Goal: Task Accomplishment & Management: Use online tool/utility

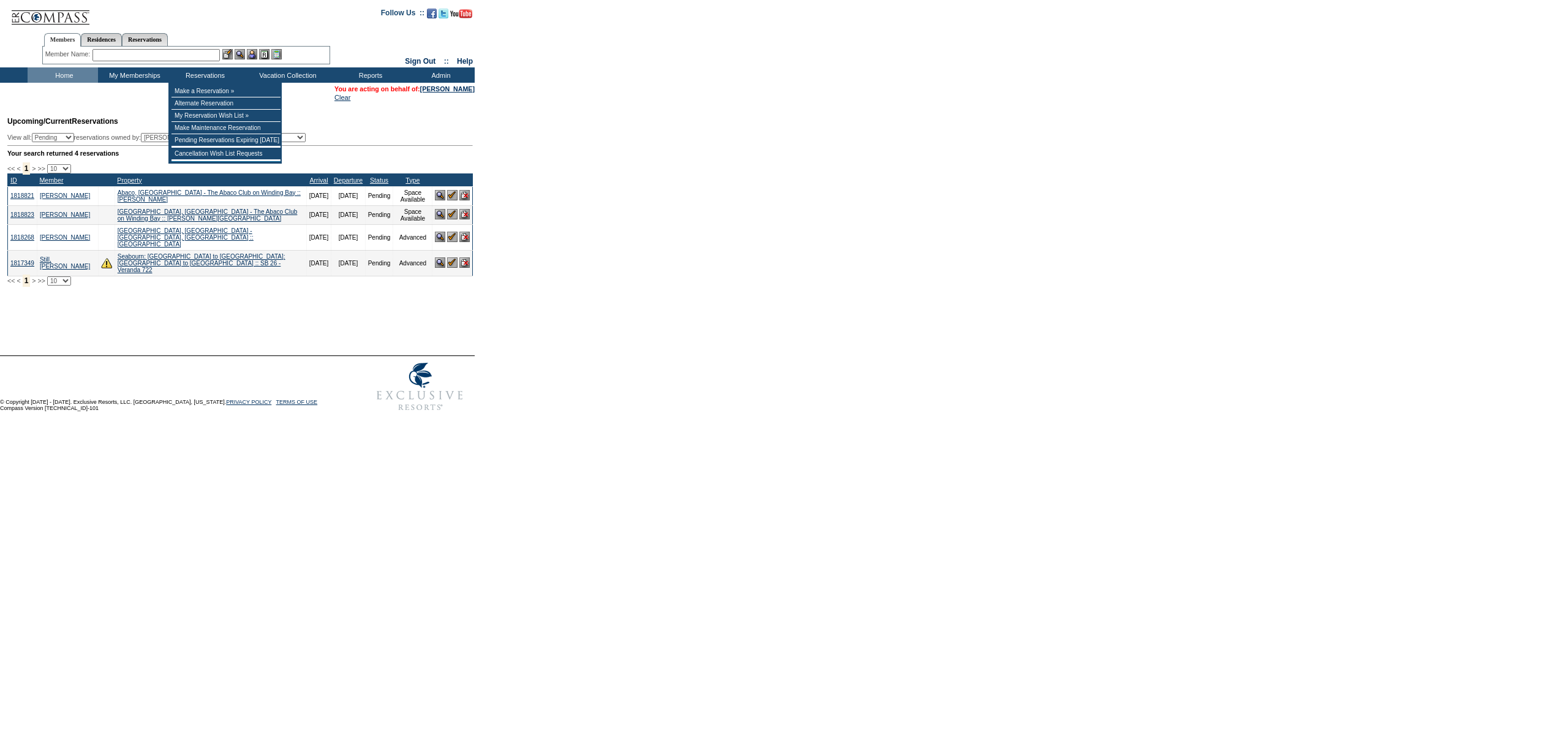
click at [199, 55] on input "text" at bounding box center [156, 55] width 128 height 12
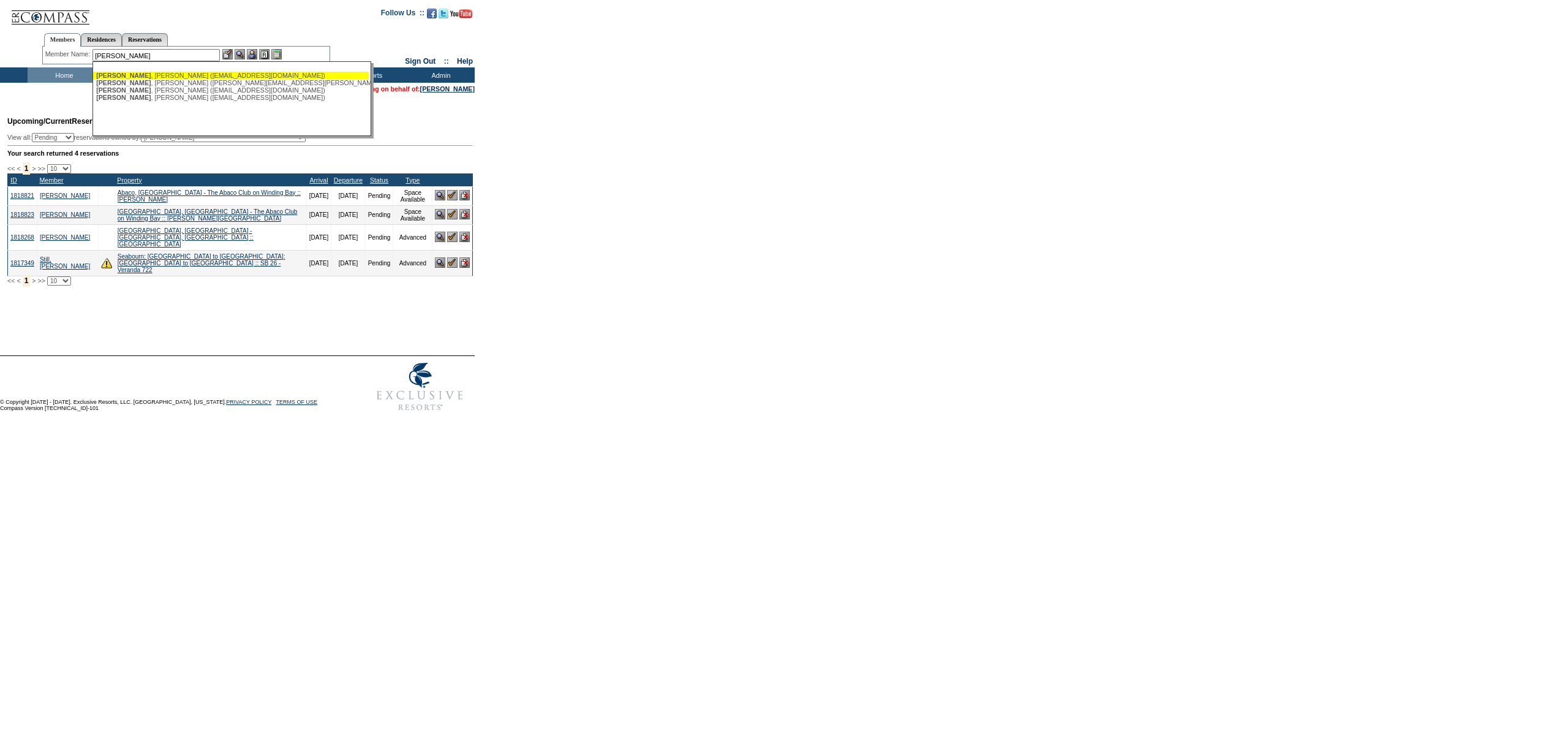
click at [175, 74] on div "Breslin , Hugh (hughbres5@gmail.com)" at bounding box center [231, 75] width 270 height 7
type input "Breslin, Hugh (hughbres5@gmail.com)"
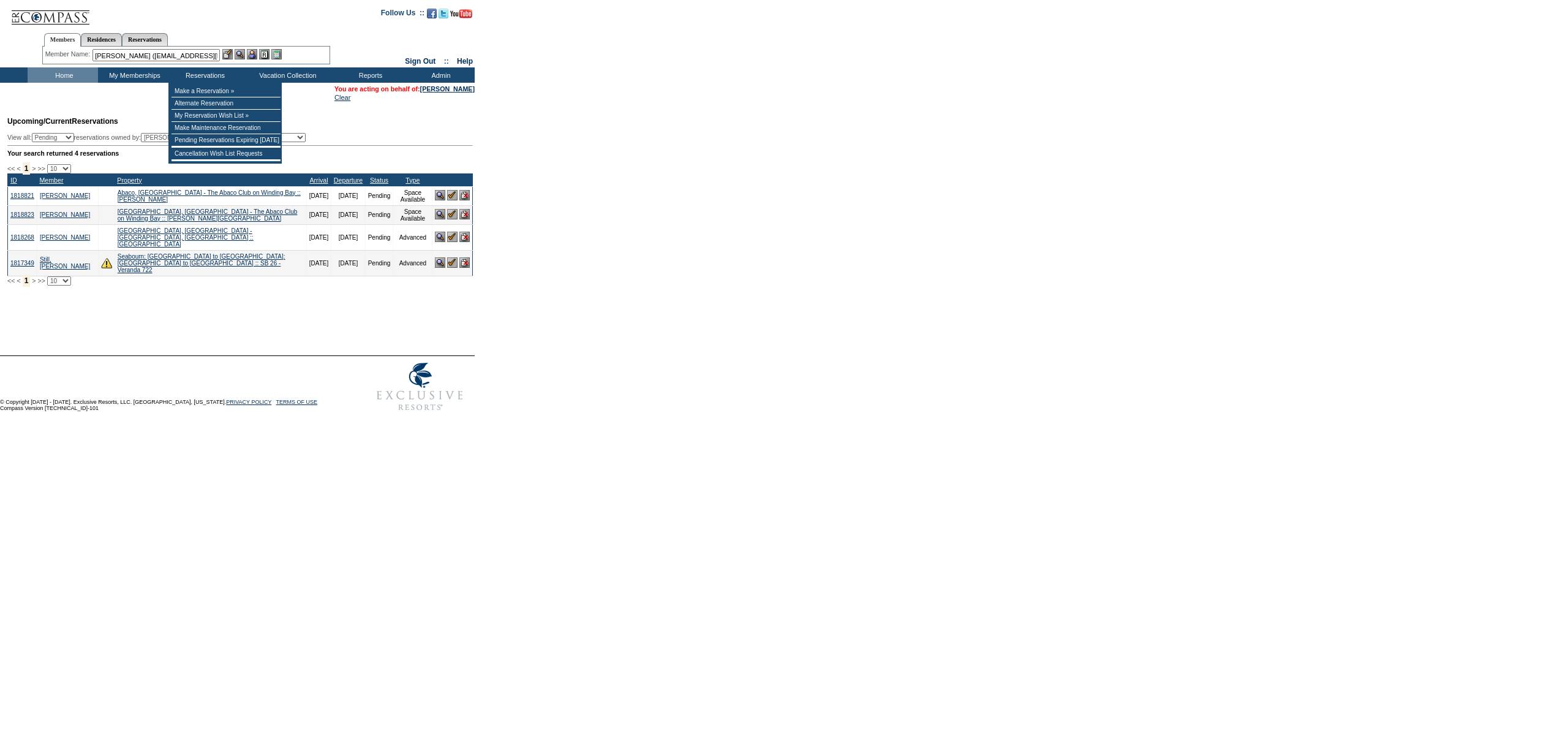
click at [256, 53] on img at bounding box center [252, 54] width 10 height 10
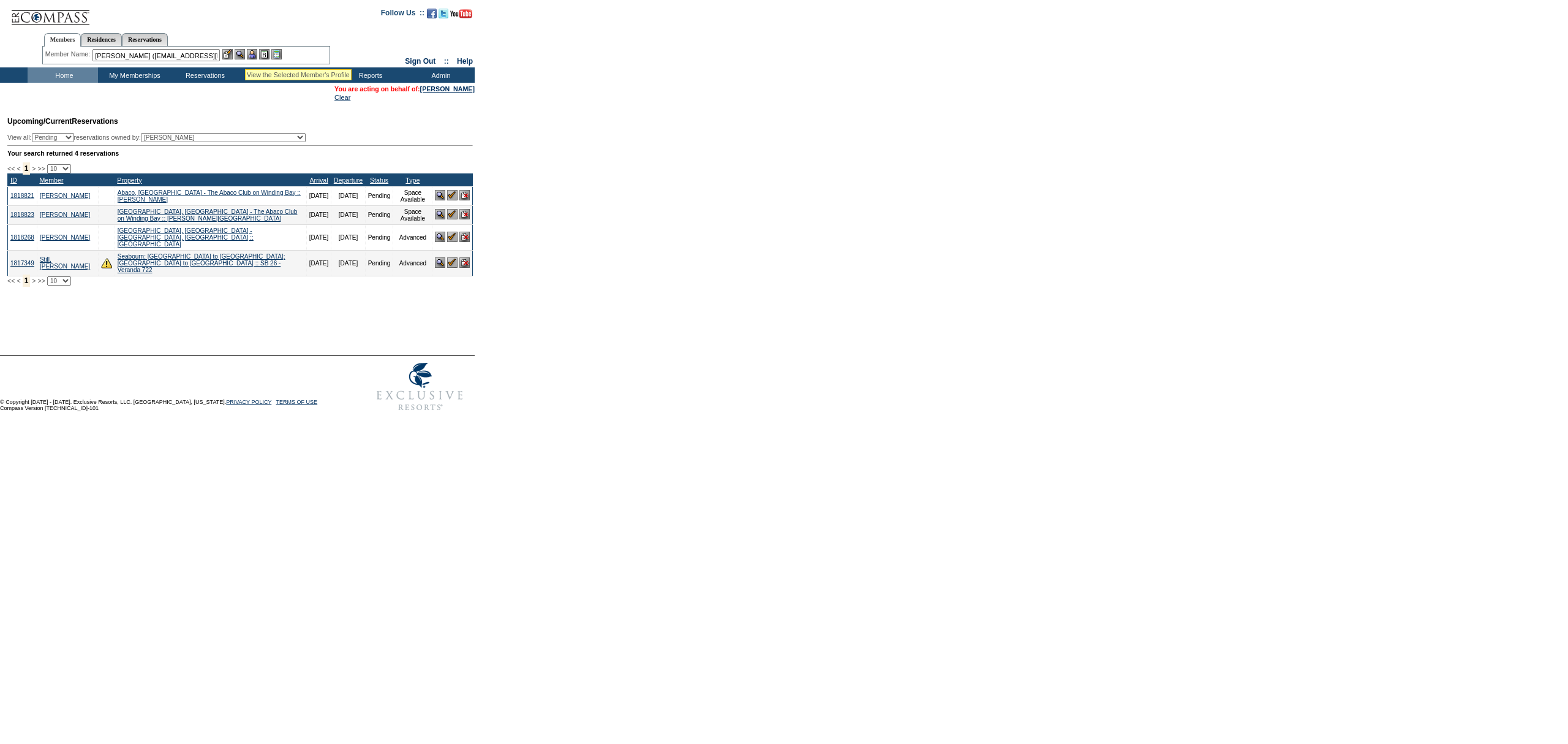
click at [245, 55] on img at bounding box center [240, 54] width 10 height 10
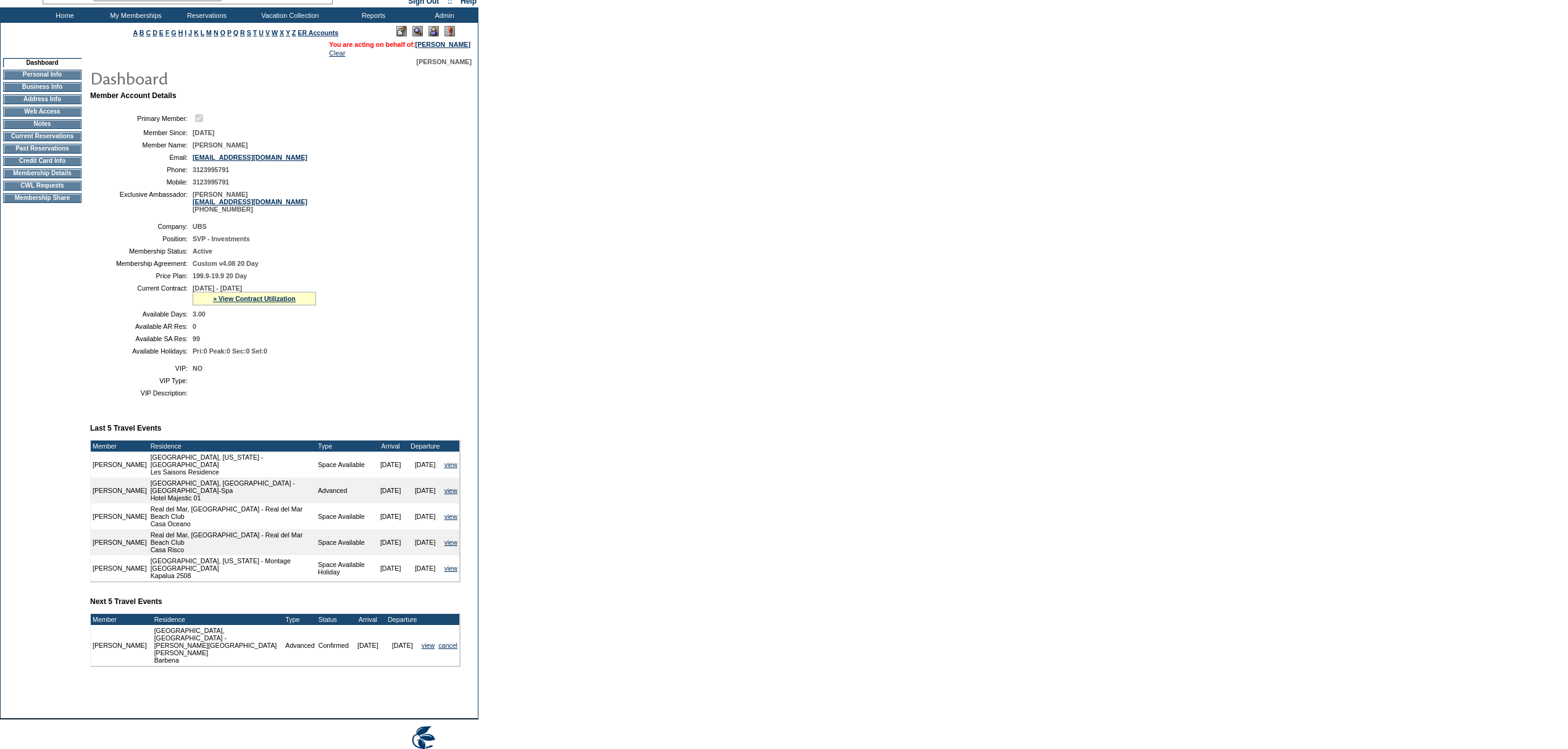
scroll to position [112, 0]
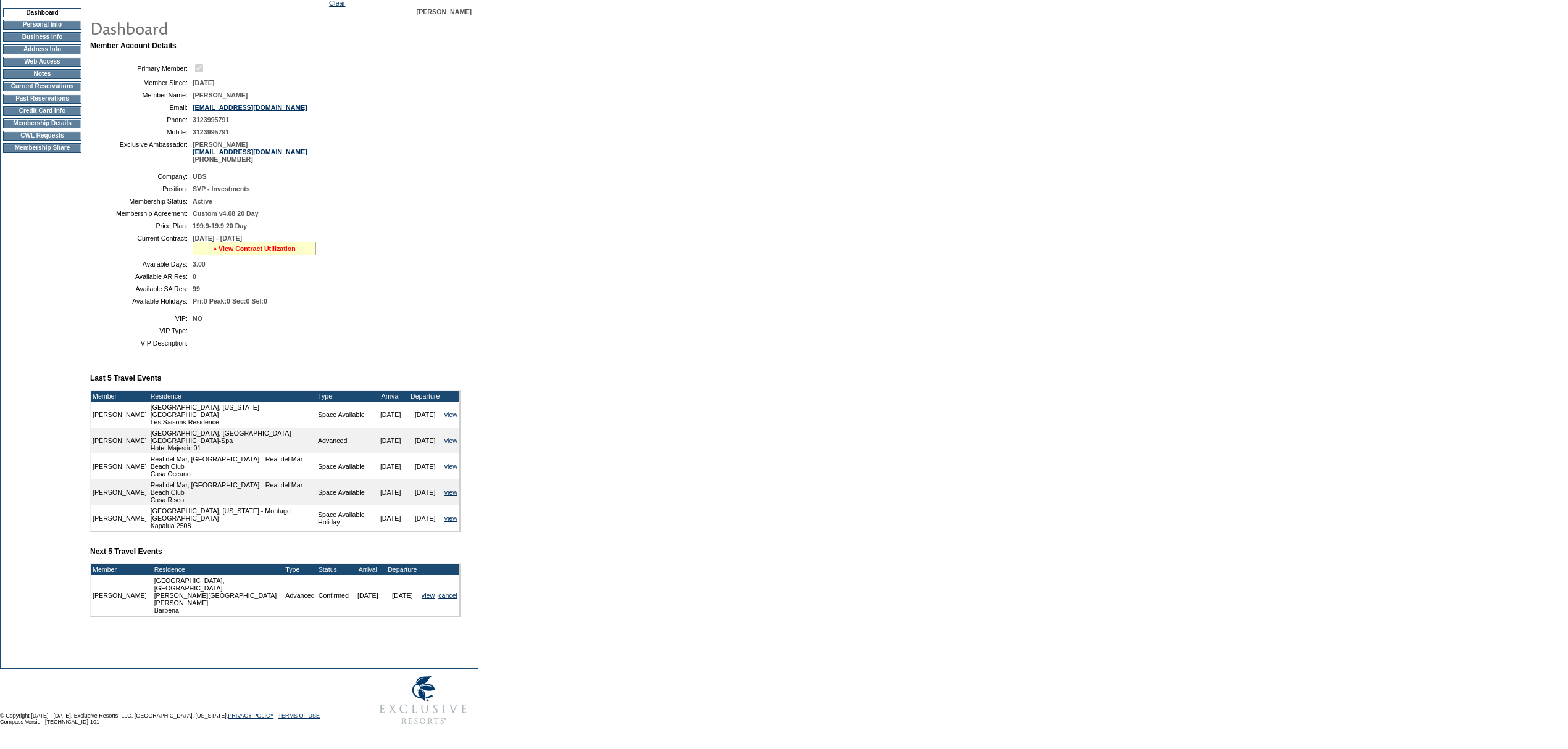
click at [238, 252] on link "» View Contract Utilization" at bounding box center [254, 249] width 82 height 7
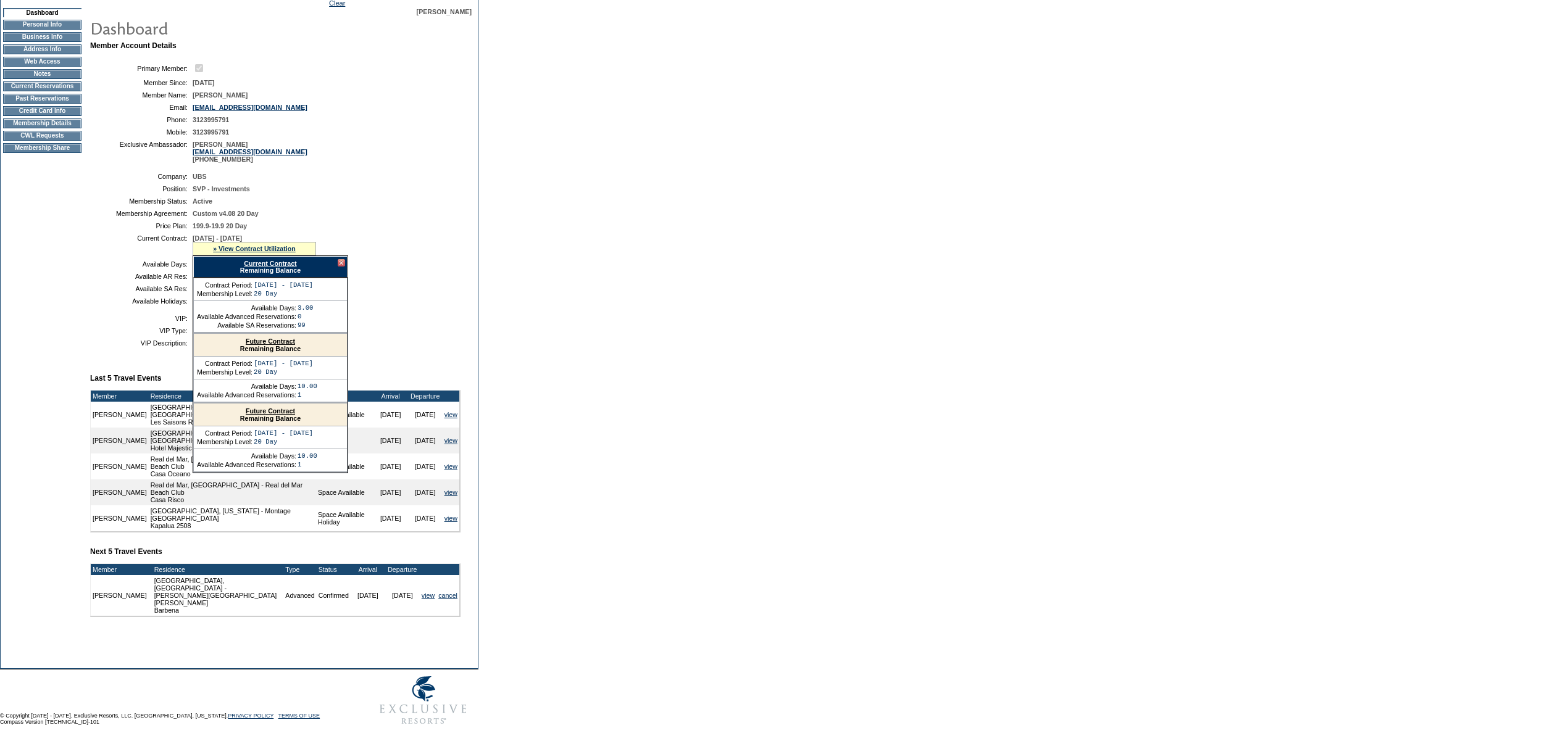
click at [281, 267] on link "Current Contract" at bounding box center [270, 264] width 53 height 7
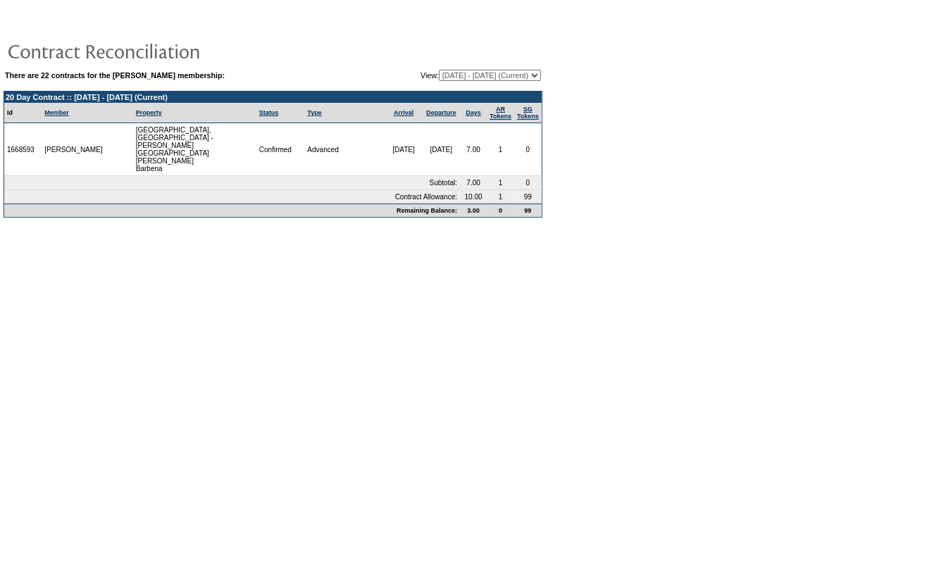
click at [468, 77] on select "[DATE] - [DATE] [DATE] - [DATE] [DATE] - [DATE] [DATE] - [DATE] [DATE] - [DATE]…" at bounding box center [490, 75] width 102 height 11
click at [474, 71] on select "[DATE] - [DATE] [DATE] - [DATE] [DATE] - [DATE] [DATE] - [DATE] [DATE] - [DATE]…" at bounding box center [490, 75] width 102 height 11
select select "160828"
click at [439, 70] on select "[DATE] - [DATE] [DATE] - [DATE] [DATE] - [DATE] [DATE] - [DATE] [DATE] - [DATE]…" at bounding box center [490, 75] width 102 height 11
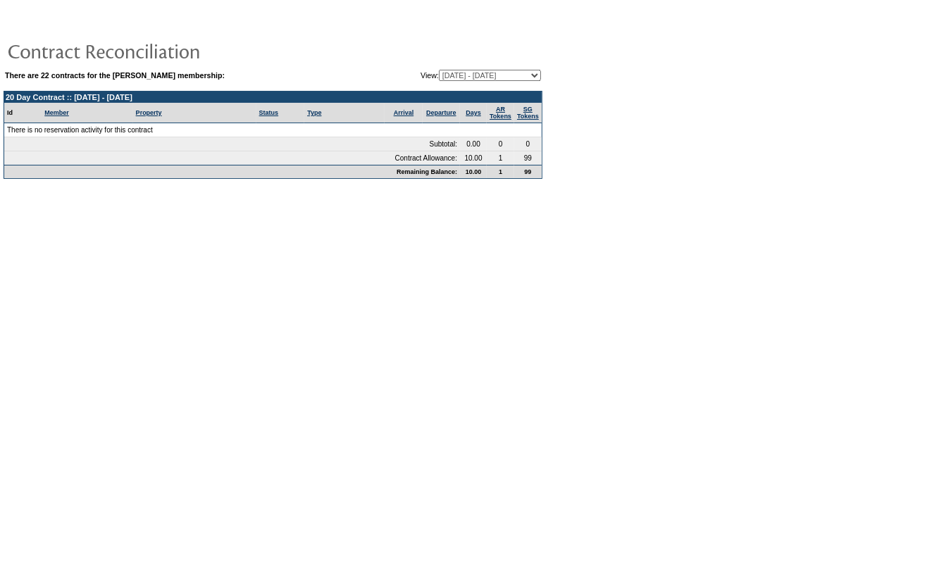
click at [404, 304] on body "There are 22 contracts for the Hugh Breslin membership: View: 03/17/08 - 04/30/…" at bounding box center [469, 277] width 939 height 554
click at [454, 256] on body "There are 22 contracts for the Hugh Breslin membership: View: 03/17/08 - 04/30/…" at bounding box center [469, 277] width 939 height 554
